Goal: Find contact information: Find contact information

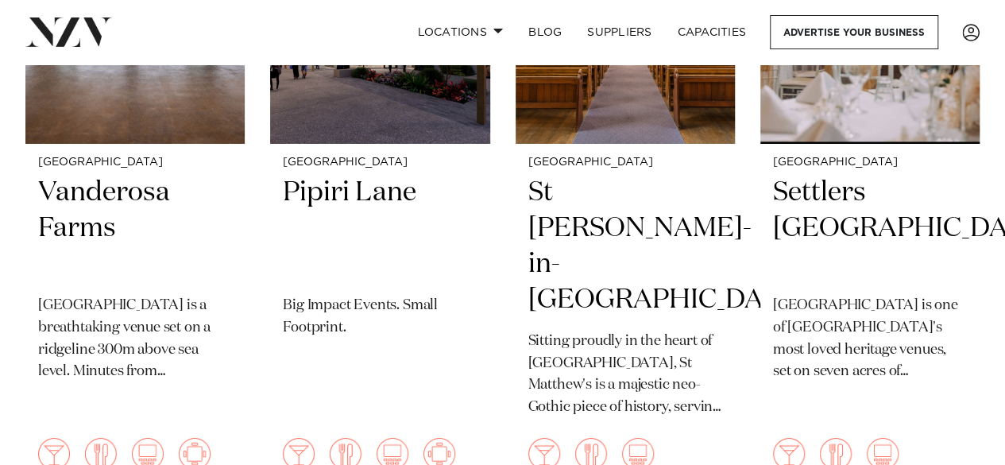
scroll to position [2686, 0]
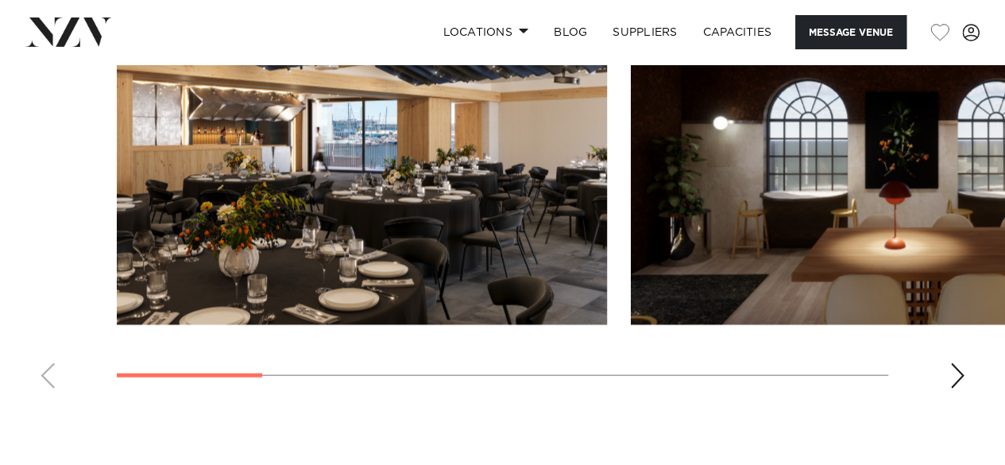
scroll to position [1509, 0]
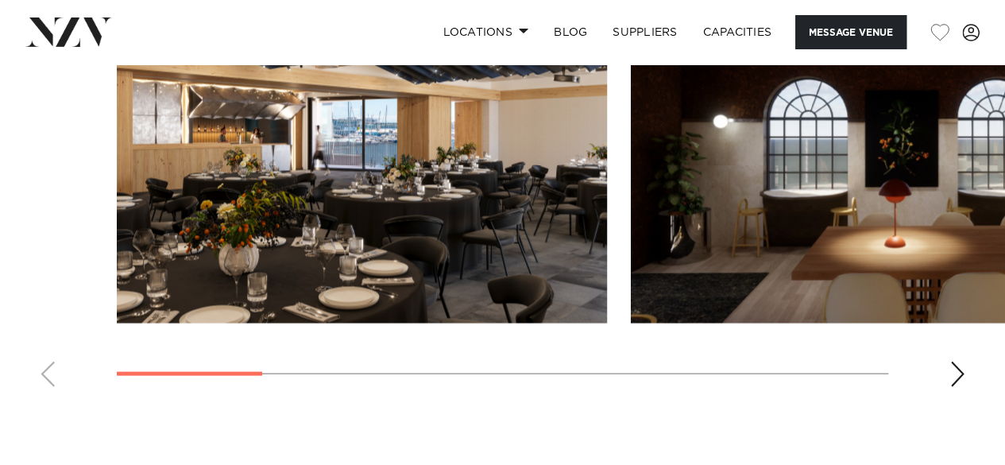
click at [957, 368] on div "Next slide" at bounding box center [957, 373] width 16 height 25
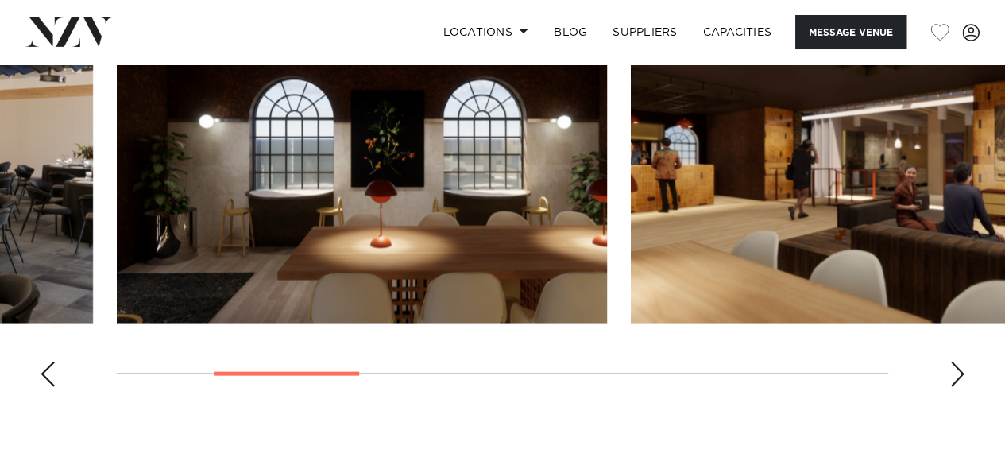
click at [957, 368] on div "Next slide" at bounding box center [957, 373] width 16 height 25
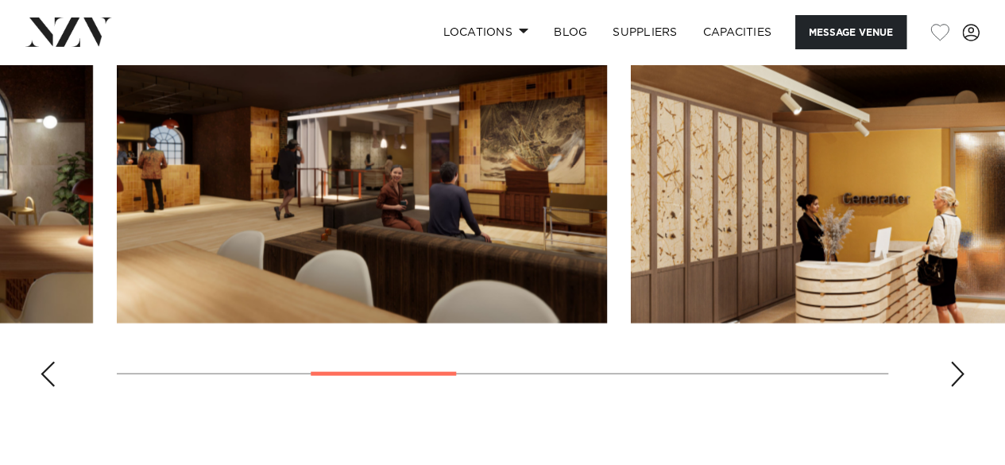
click at [957, 368] on div "Next slide" at bounding box center [957, 373] width 16 height 25
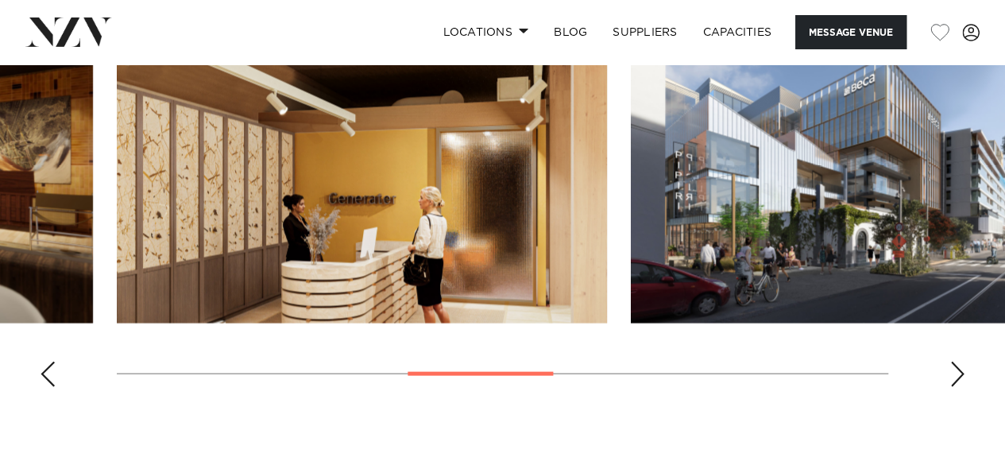
click at [957, 368] on div "Next slide" at bounding box center [957, 373] width 16 height 25
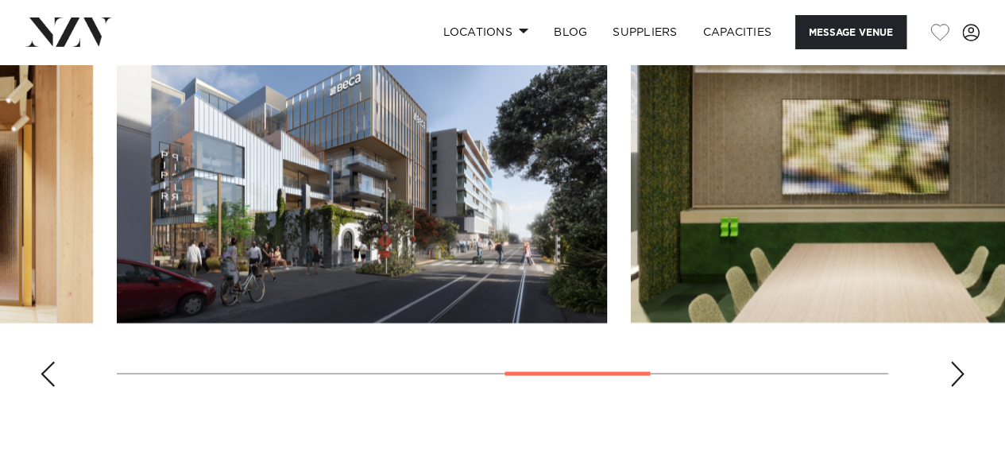
click at [957, 368] on div "Next slide" at bounding box center [957, 373] width 16 height 25
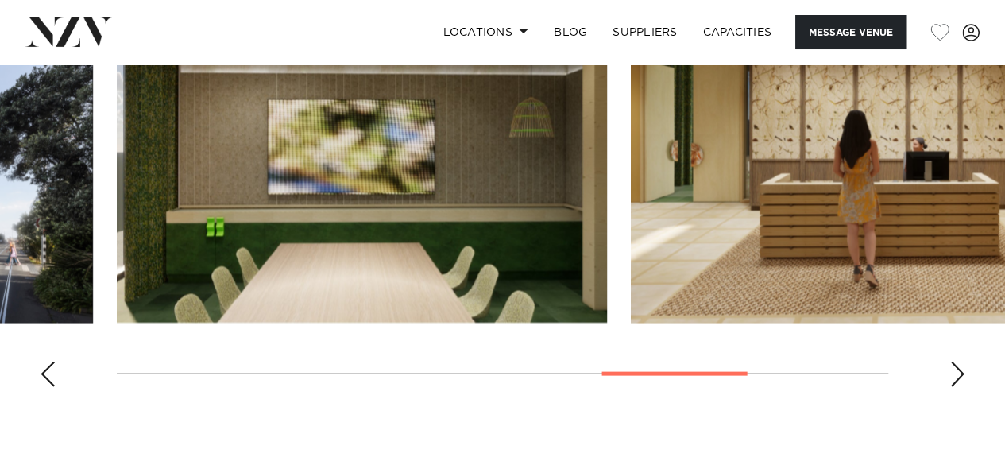
click at [957, 368] on div "Next slide" at bounding box center [957, 373] width 16 height 25
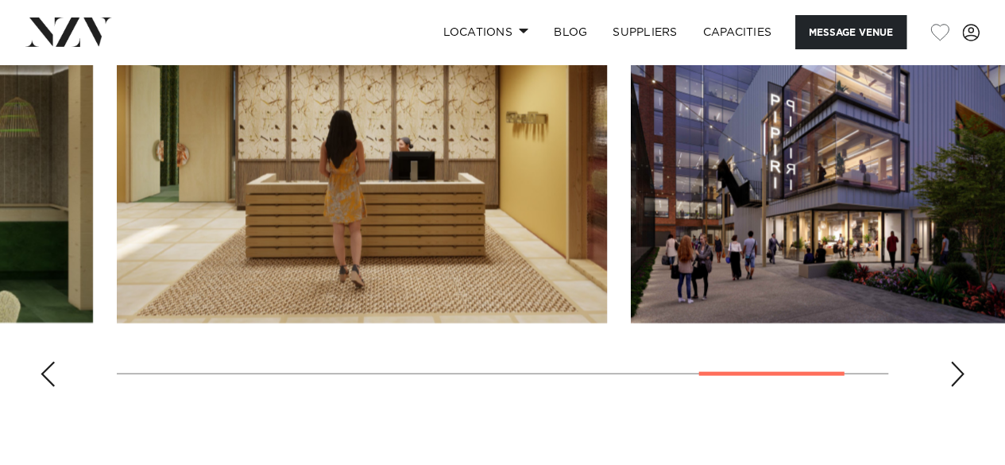
click at [957, 368] on div "Next slide" at bounding box center [957, 373] width 16 height 25
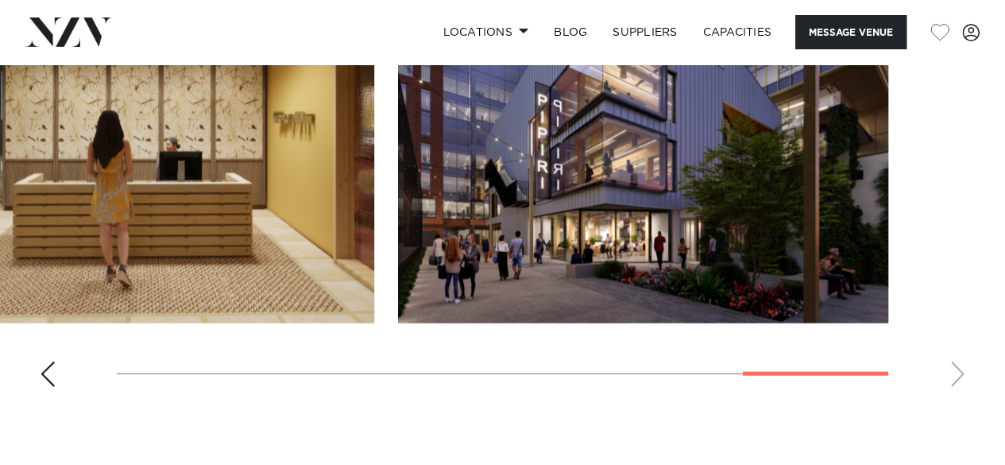
click at [957, 368] on swiper-container at bounding box center [502, 181] width 1005 height 436
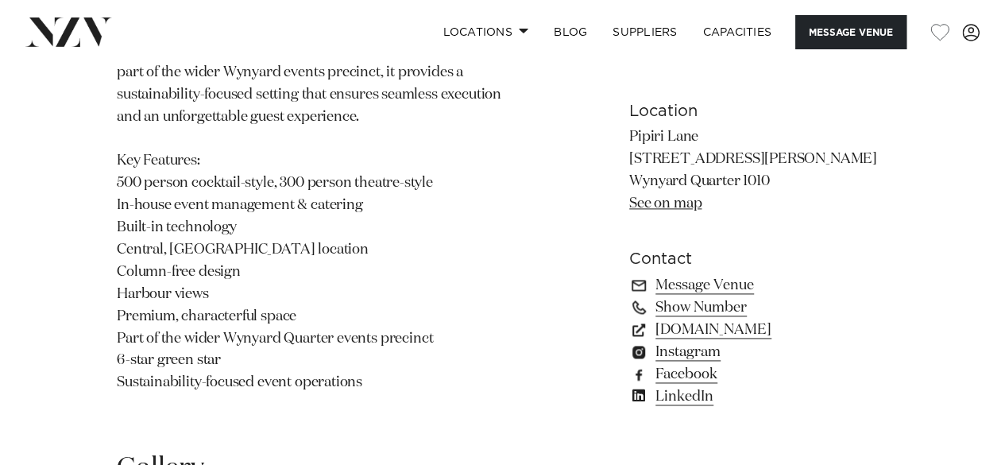
scroll to position [953, 0]
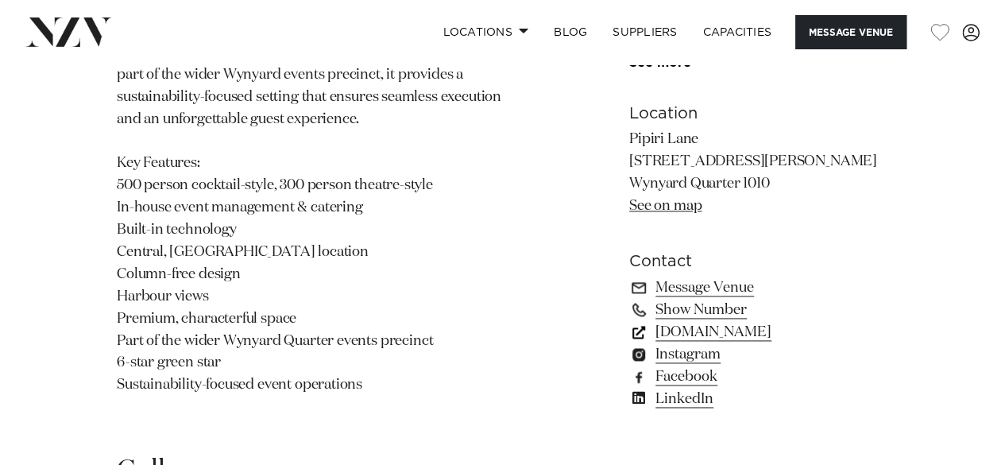
click at [732, 333] on link "[DOMAIN_NAME]" at bounding box center [758, 332] width 259 height 22
